Goal: Task Accomplishment & Management: Use online tool/utility

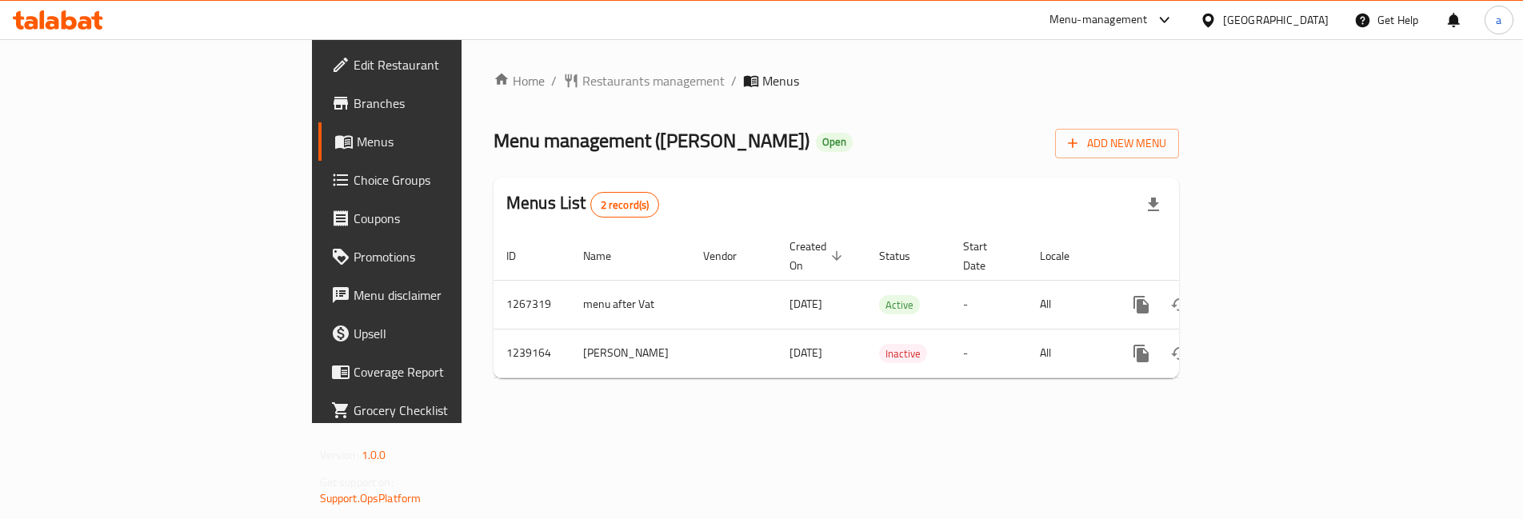
click at [354, 173] on span "Choice Groups" at bounding box center [454, 179] width 200 height 19
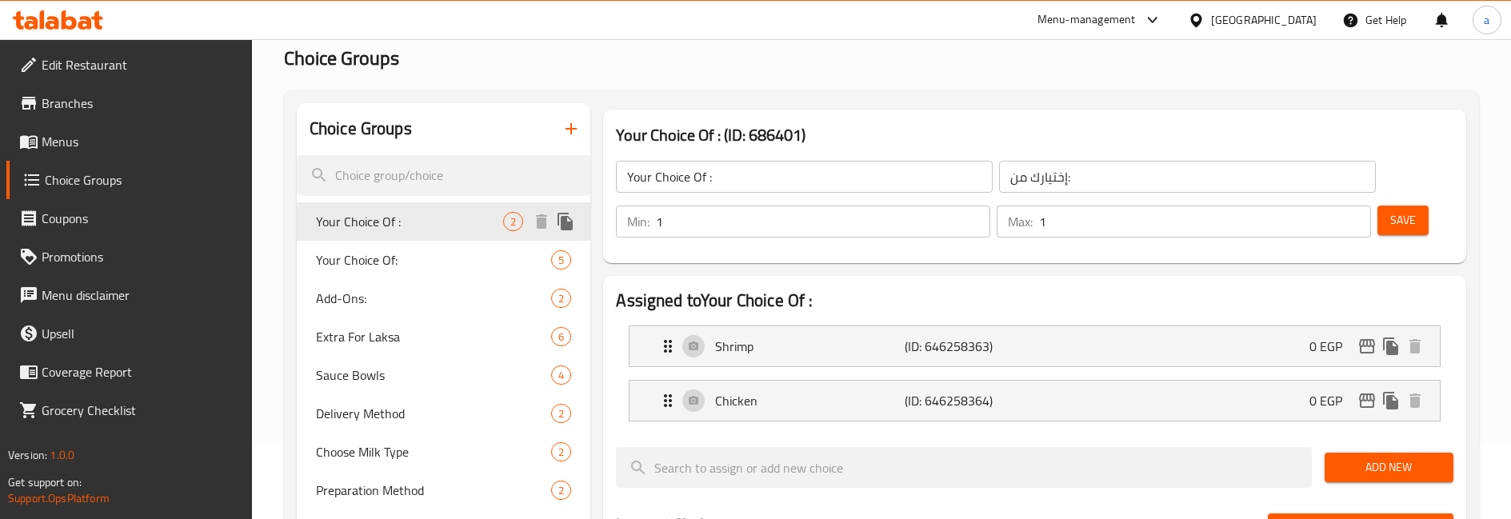
scroll to position [80, 0]
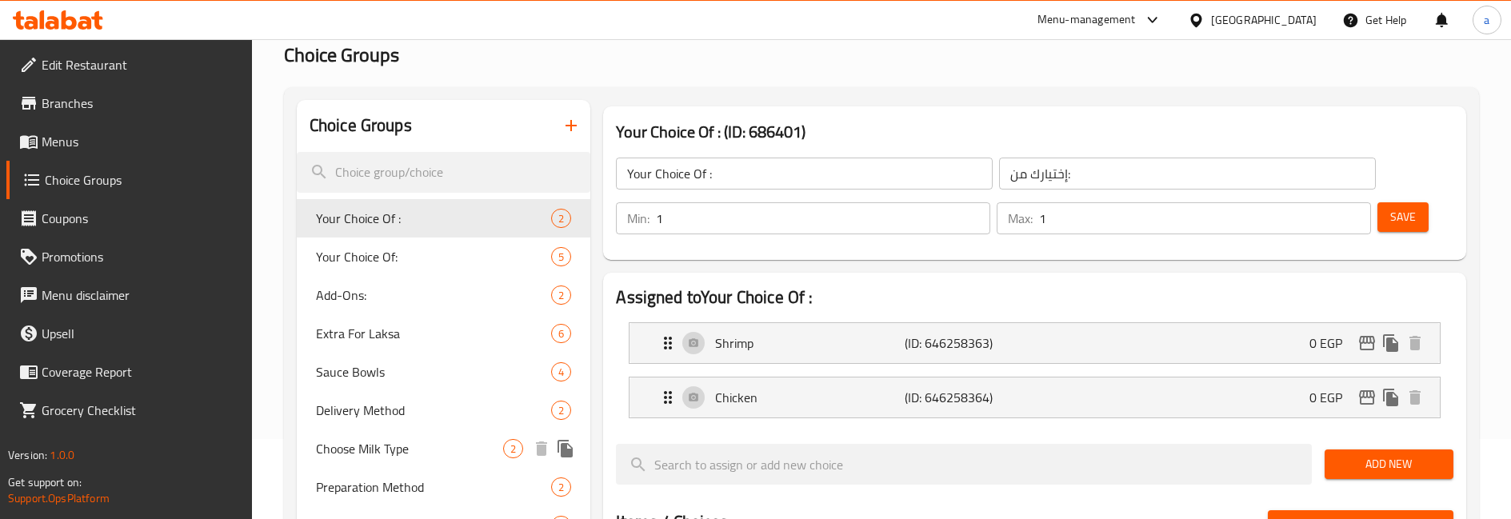
click at [394, 441] on span "Choose Milk Type" at bounding box center [409, 448] width 187 height 19
type input "Choose Milk Type"
type input "اختار نوع اللبن"
type input "0"
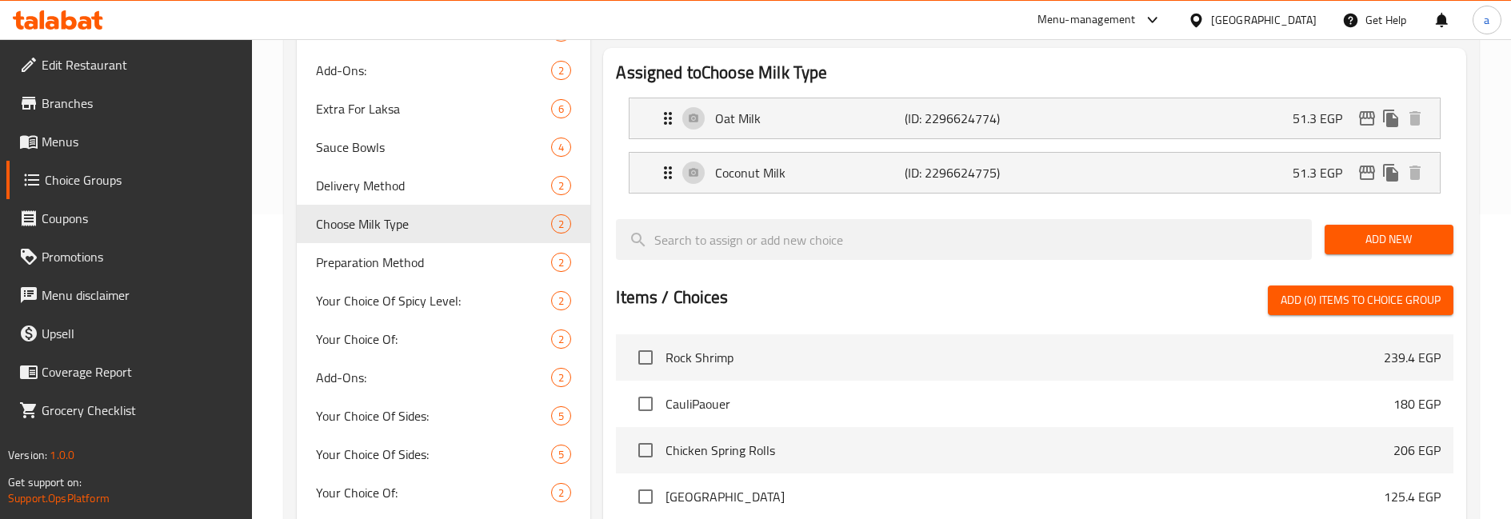
scroll to position [218, 0]
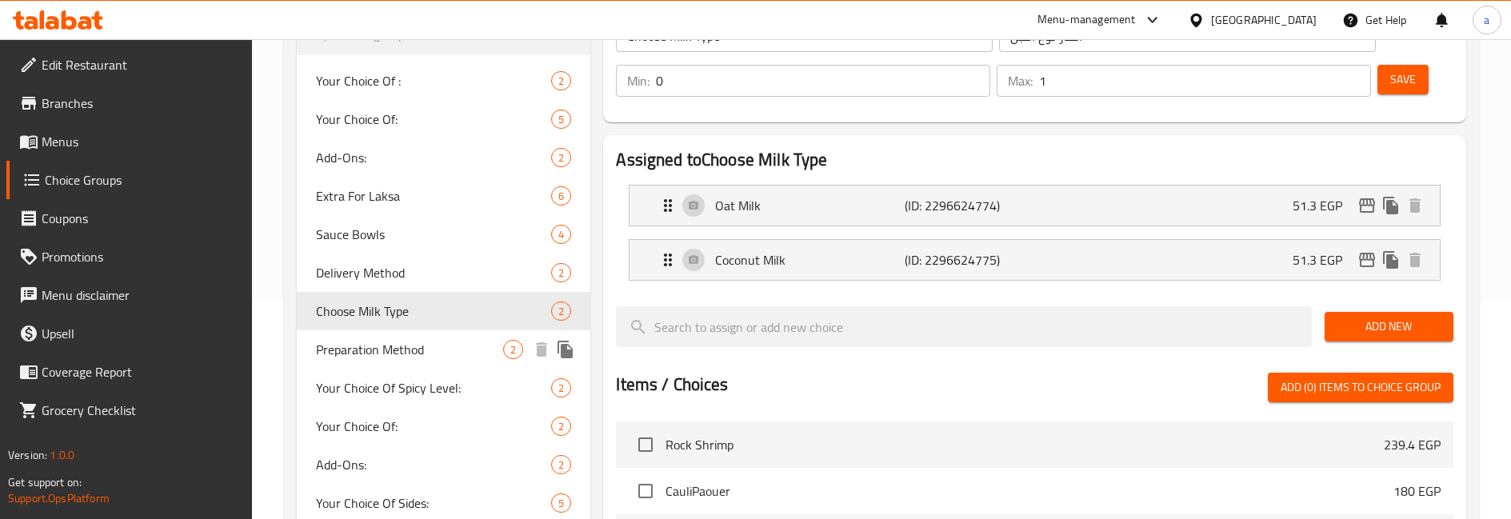
click at [447, 342] on span "Preparation Method" at bounding box center [409, 349] width 187 height 19
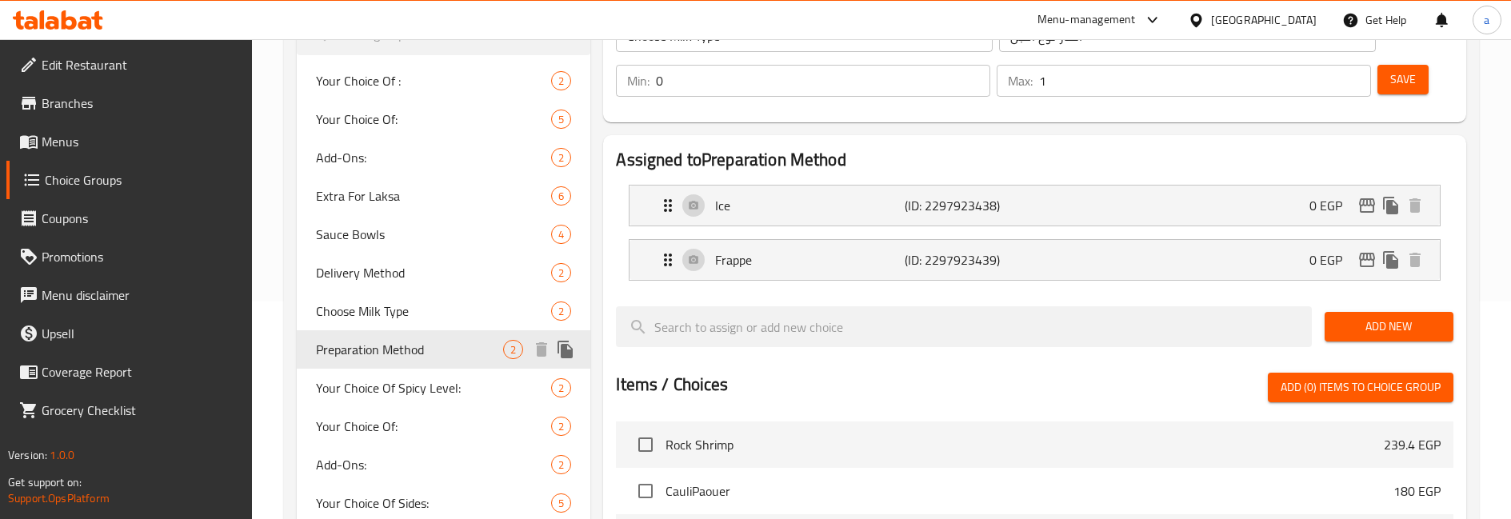
type input "Preparation Method"
type input "طريقة التحضير"
click at [1464, 217] on div "Assigned to Preparation Method Ice (ID: 2297923438) 0 EGP Name (En) Ice Name (E…" at bounding box center [1034, 437] width 863 height 604
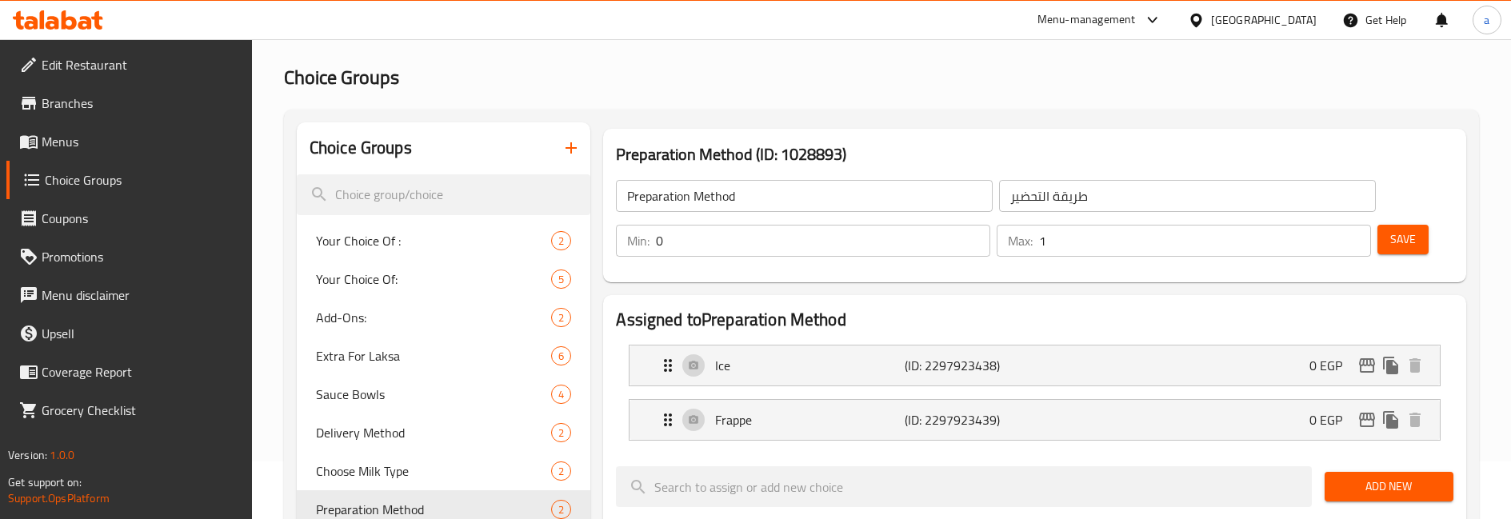
scroll to position [0, 0]
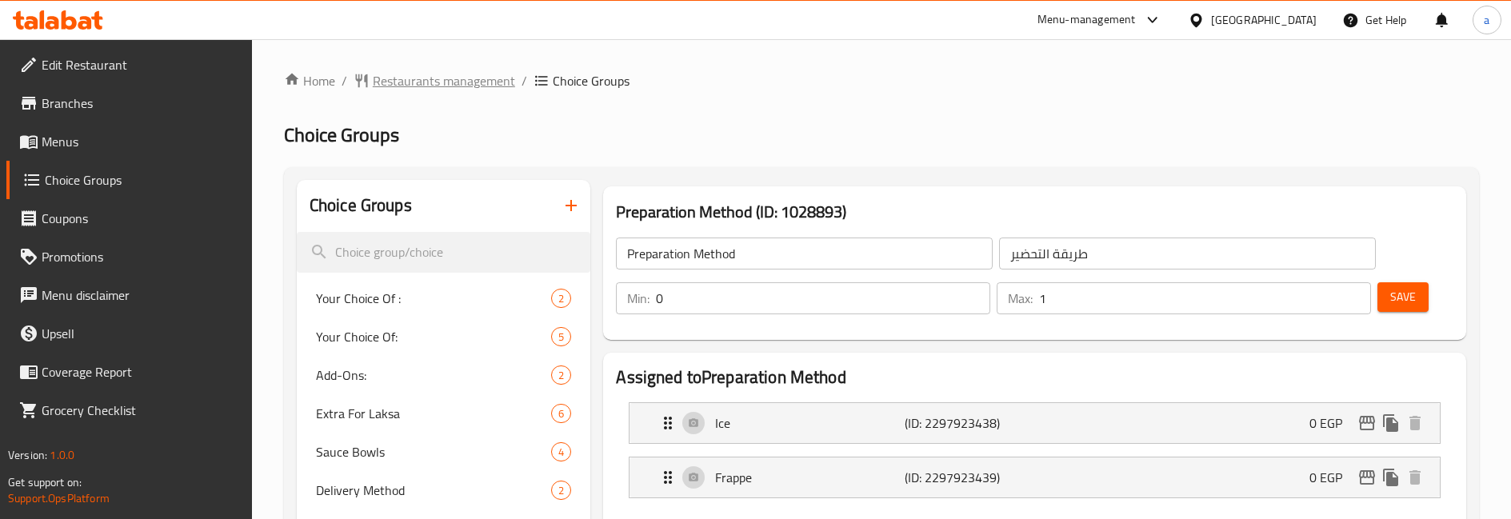
click at [445, 89] on span "Restaurants management" at bounding box center [444, 80] width 142 height 19
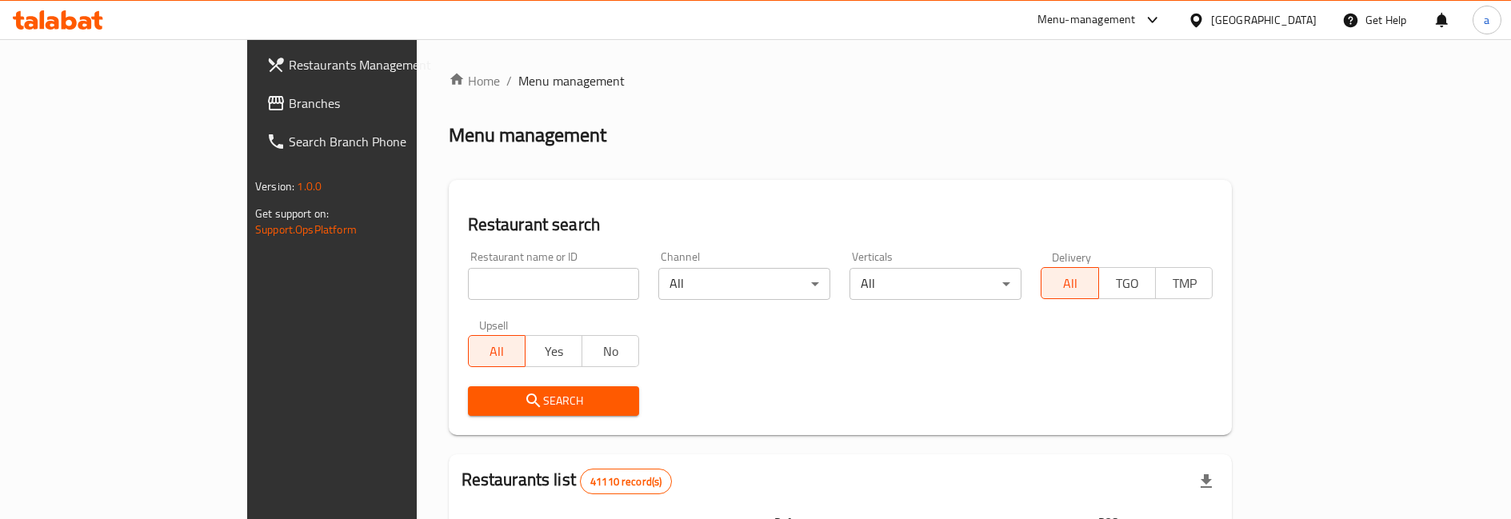
click at [80, 106] on div at bounding box center [755, 259] width 1511 height 519
click at [289, 106] on span "Branches" at bounding box center [388, 103] width 198 height 19
